Goal: Transaction & Acquisition: Purchase product/service

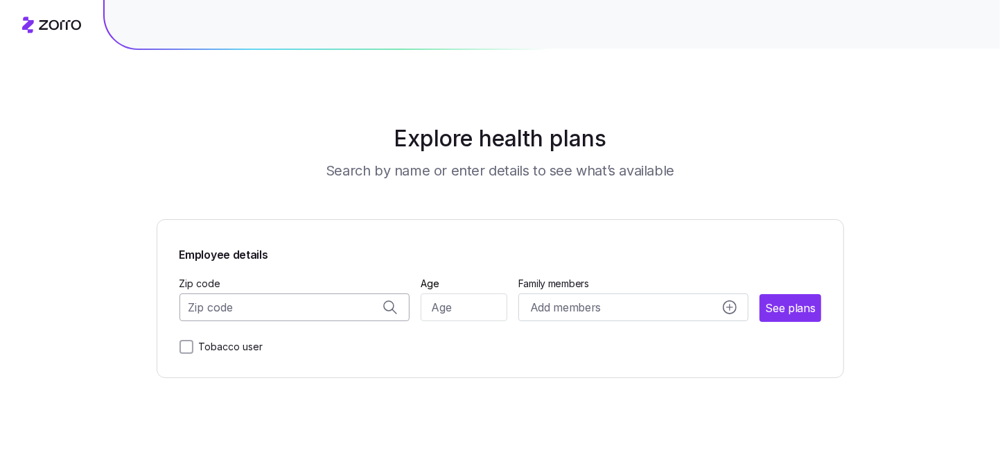
click at [275, 321] on input "Zip code" at bounding box center [294, 307] width 231 height 28
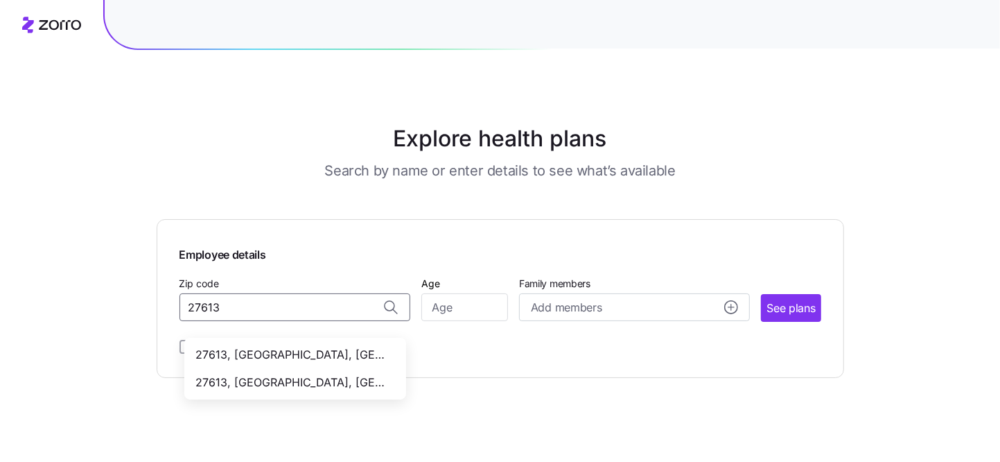
click at [265, 391] on span "27613, [GEOGRAPHIC_DATA], [GEOGRAPHIC_DATA]" at bounding box center [292, 382] width 194 height 17
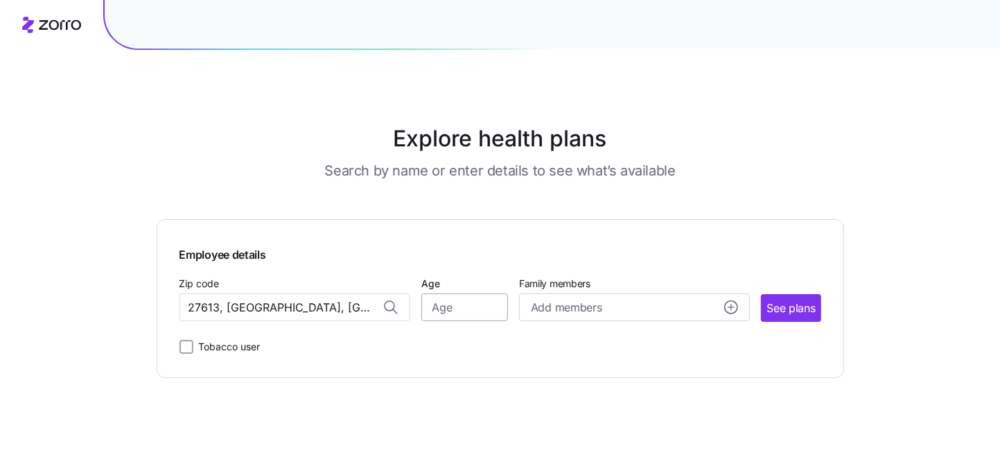
type input "27613, [GEOGRAPHIC_DATA], [GEOGRAPHIC_DATA]"
click at [447, 321] on input "Age" at bounding box center [464, 307] width 87 height 28
type input "58"
click at [815, 317] on span "See plans" at bounding box center [790, 307] width 49 height 17
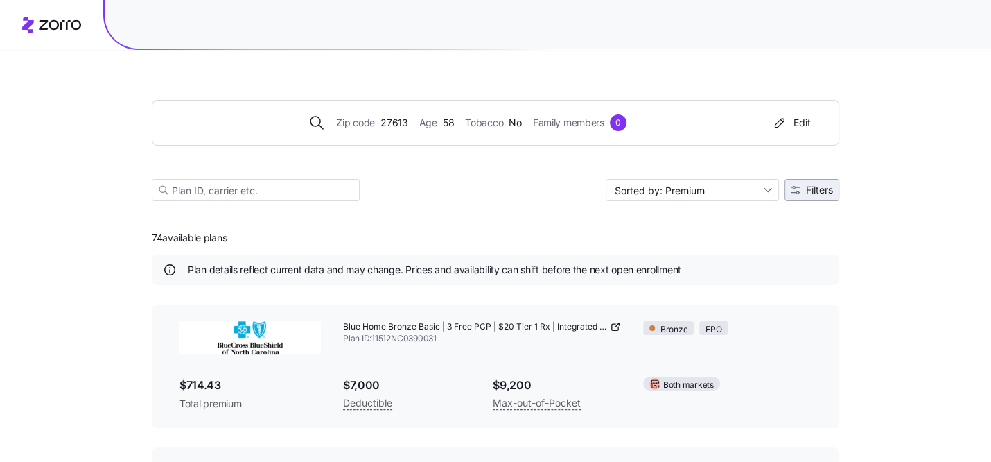
click at [833, 195] on span "Filters" at bounding box center [819, 190] width 27 height 10
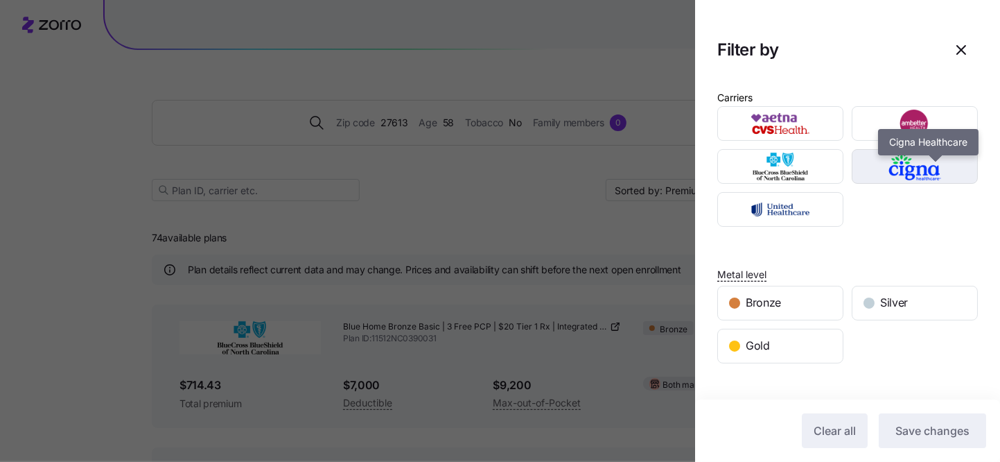
click at [888, 180] on img "button" at bounding box center [915, 166] width 102 height 28
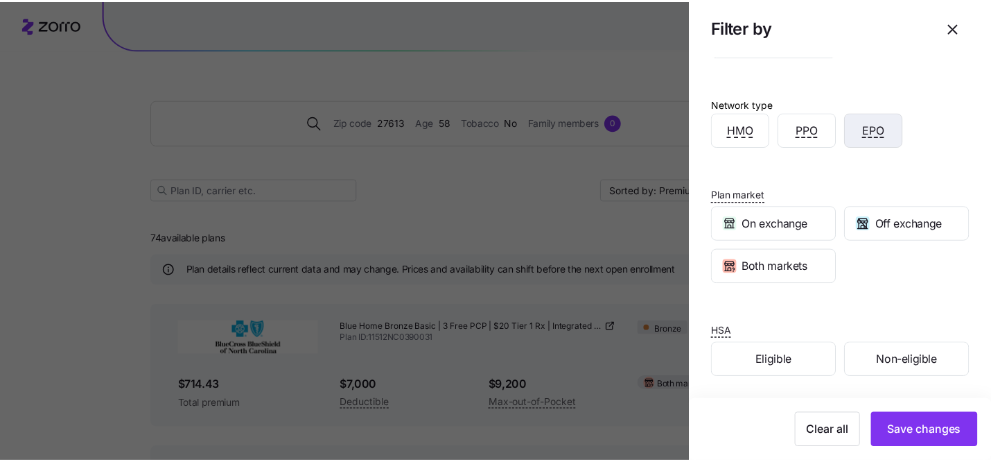
scroll to position [398, 0]
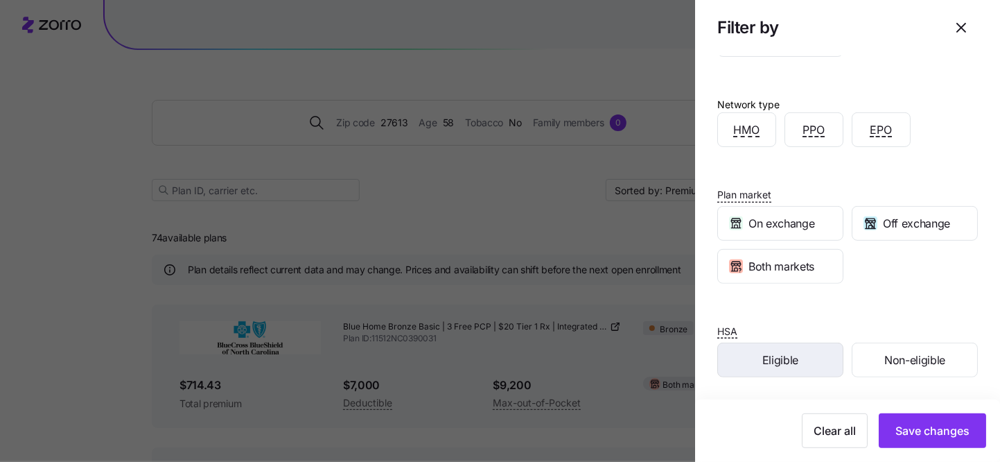
click at [762, 351] on span "Eligible" at bounding box center [780, 359] width 36 height 17
click at [769, 351] on span "Eligible" at bounding box center [780, 359] width 36 height 17
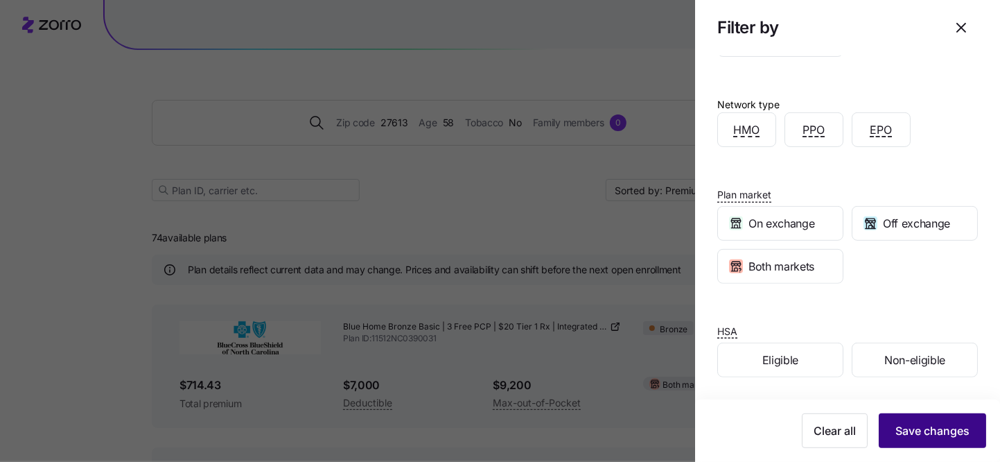
click at [940, 422] on span "Save changes" at bounding box center [932, 430] width 74 height 17
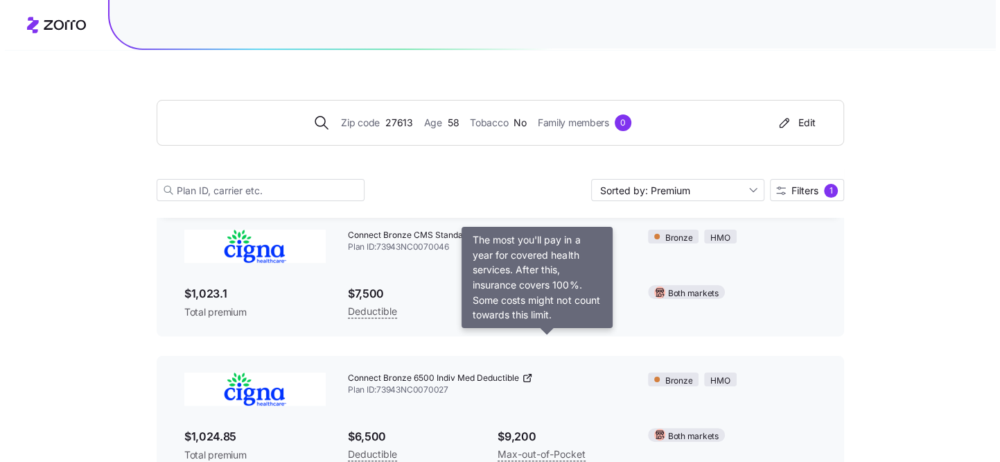
scroll to position [0, 0]
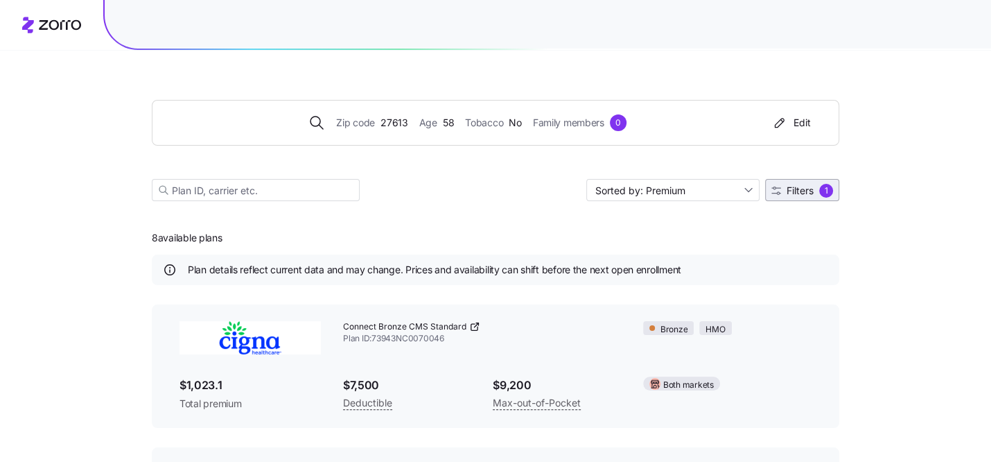
click at [839, 201] on button "Filters 1" at bounding box center [802, 190] width 74 height 22
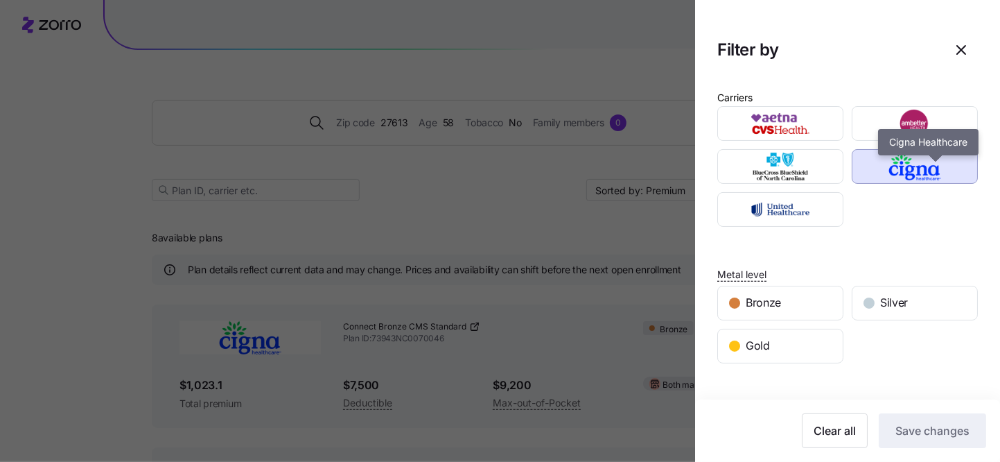
click at [899, 177] on img "button" at bounding box center [915, 166] width 102 height 28
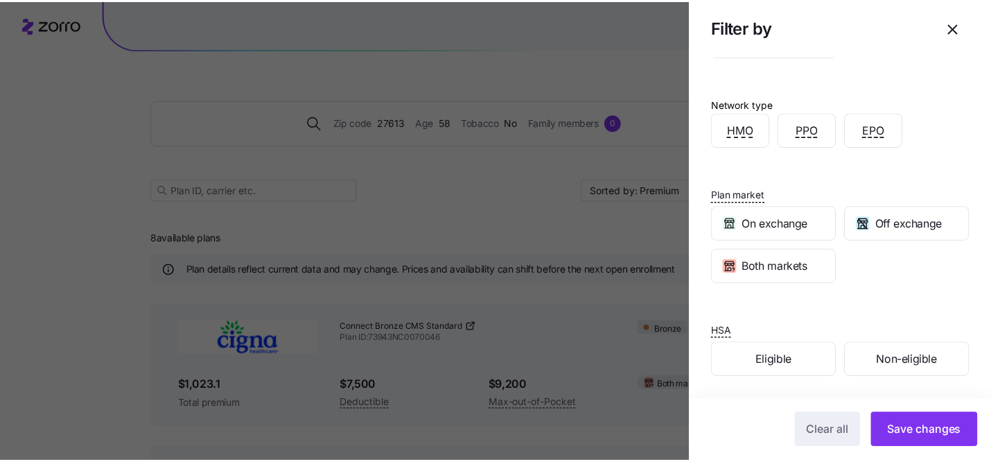
scroll to position [398, 0]
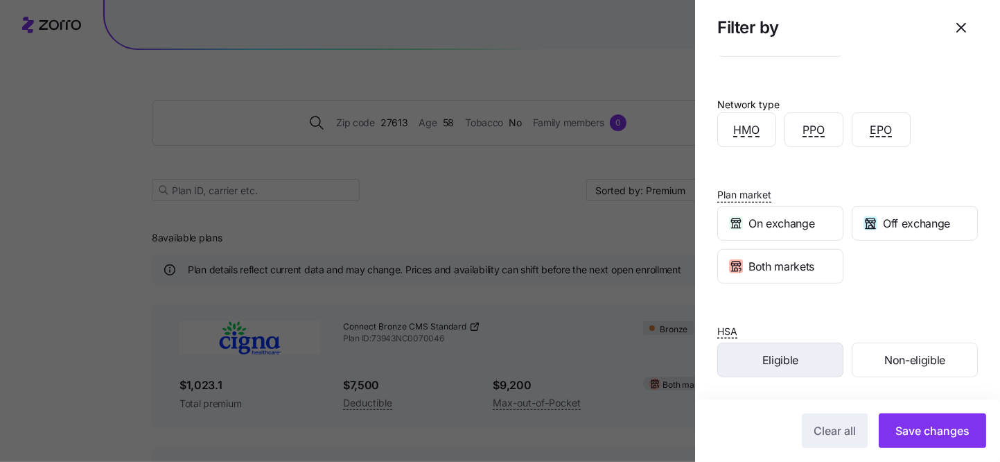
click at [753, 343] on div "Eligible" at bounding box center [780, 359] width 125 height 33
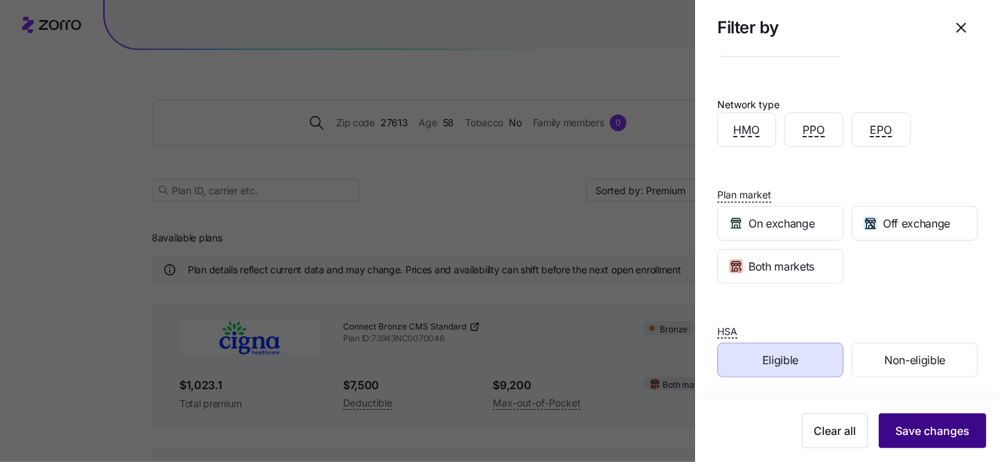
click at [895, 422] on span "Save changes" at bounding box center [932, 430] width 74 height 17
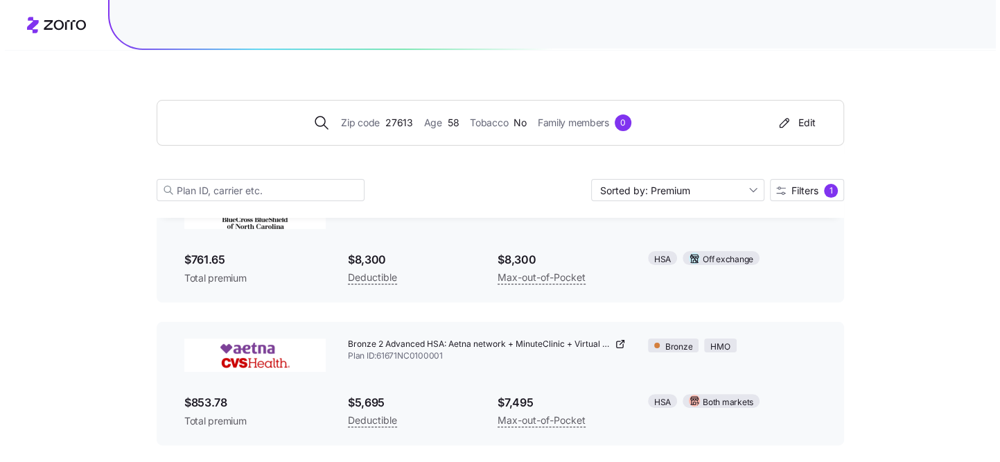
scroll to position [62, 0]
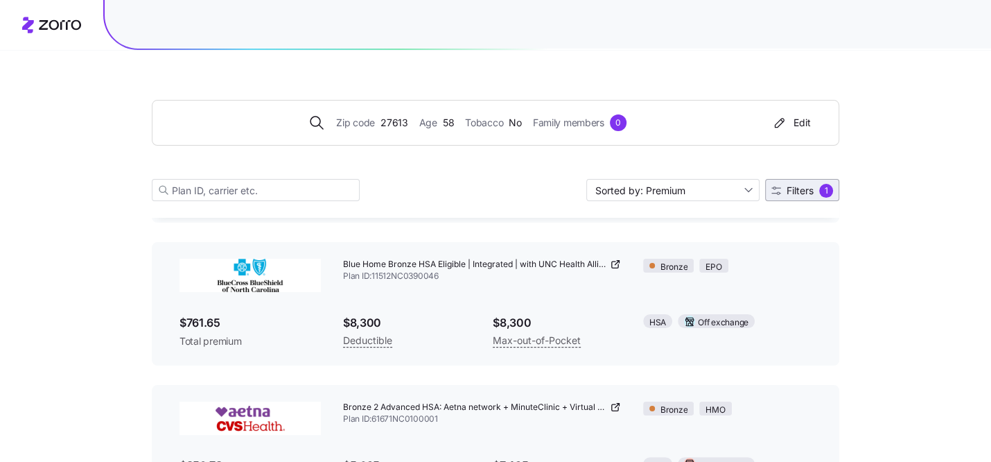
click at [820, 193] on button "Filters 1" at bounding box center [802, 190] width 74 height 22
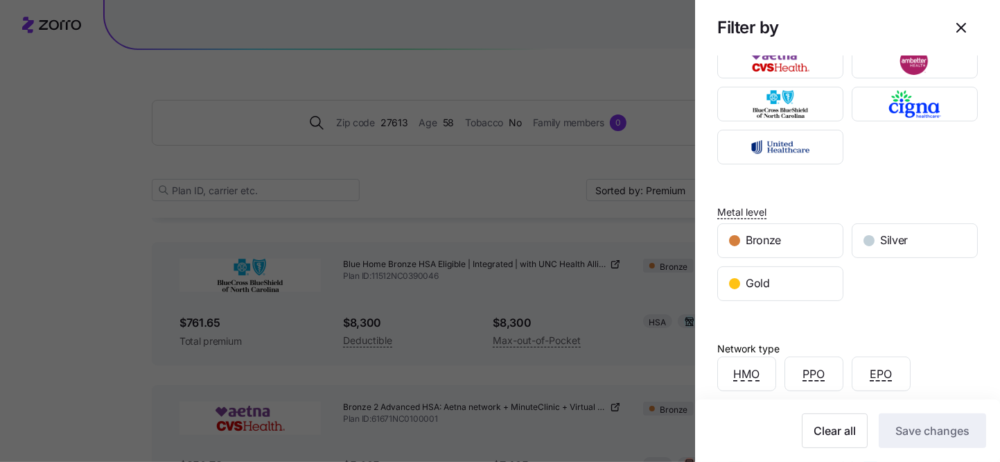
click at [597, 72] on div at bounding box center [500, 231] width 1000 height 462
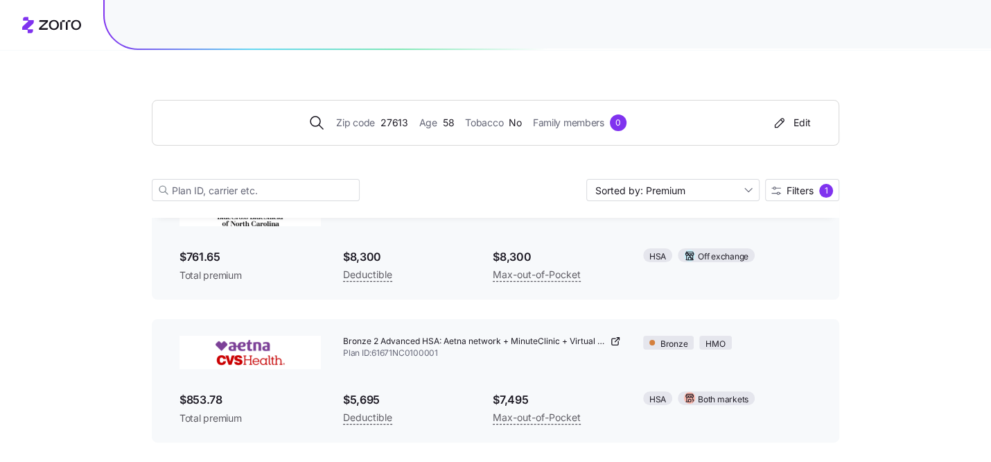
scroll to position [199, 0]
